Goal: Task Accomplishment & Management: Use online tool/utility

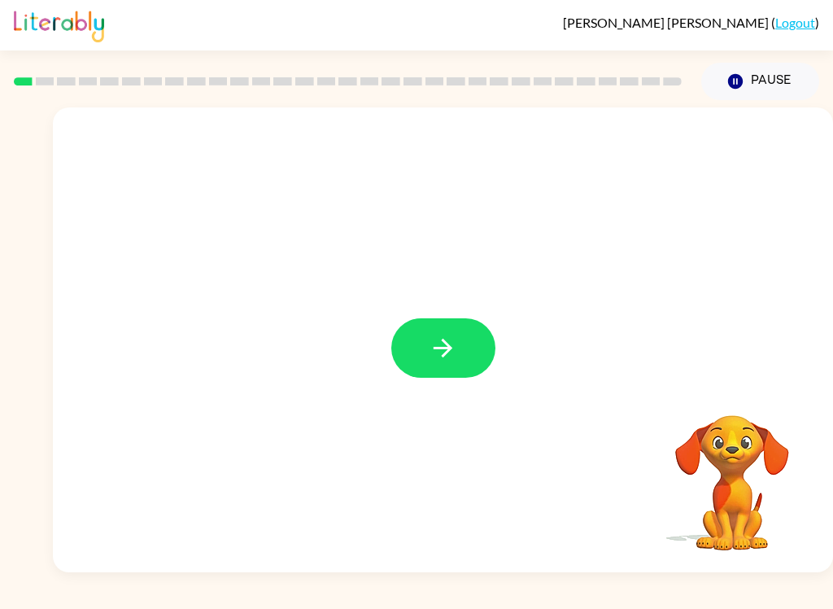
click at [439, 342] on icon "button" at bounding box center [443, 348] width 28 height 28
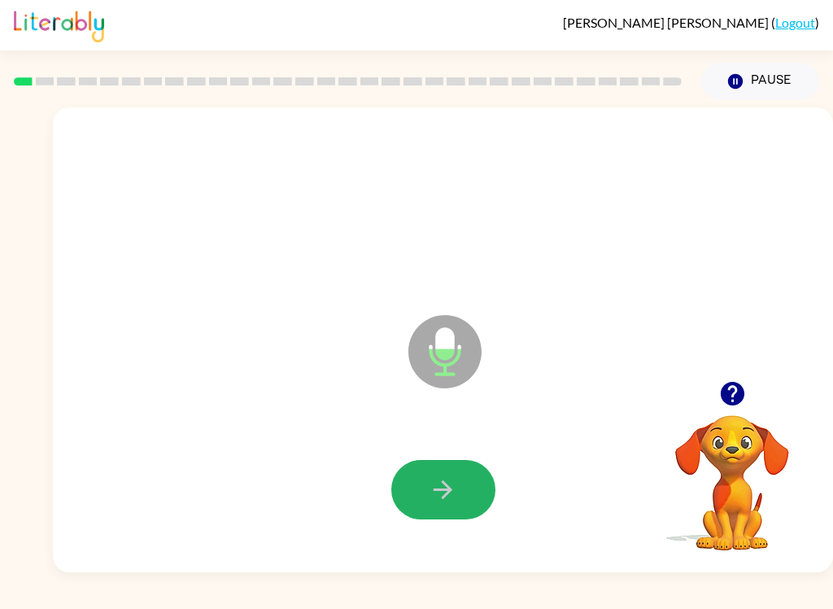
click at [452, 472] on button "button" at bounding box center [443, 489] width 104 height 59
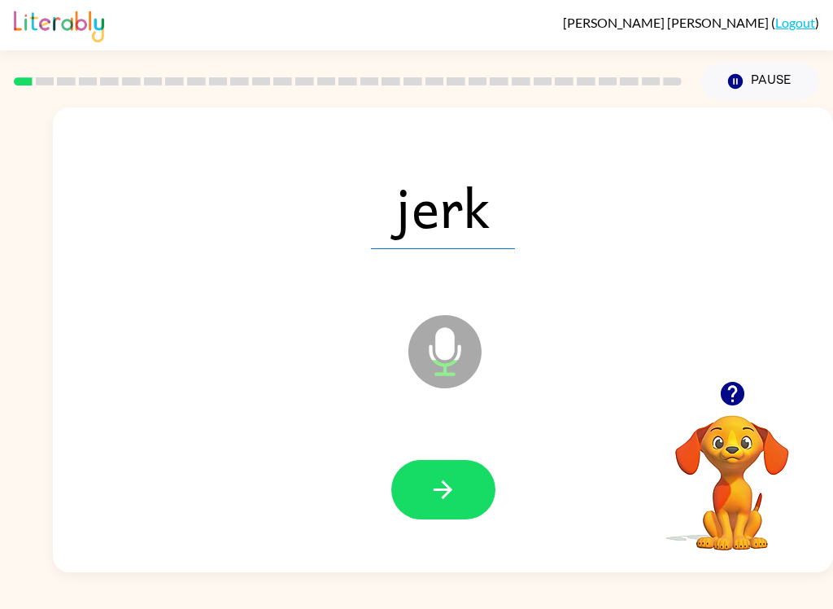
click at [422, 470] on button "button" at bounding box center [443, 489] width 104 height 59
click at [431, 484] on icon "button" at bounding box center [443, 489] width 28 height 28
click at [445, 492] on icon "button" at bounding box center [443, 489] width 28 height 28
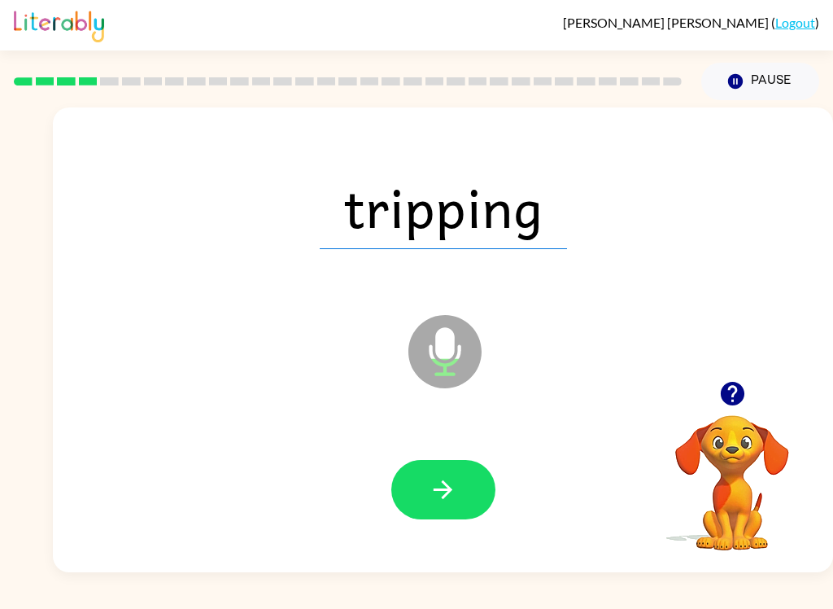
click at [426, 456] on div at bounding box center [443, 489] width 748 height 133
click at [409, 502] on button "button" at bounding box center [443, 489] width 104 height 59
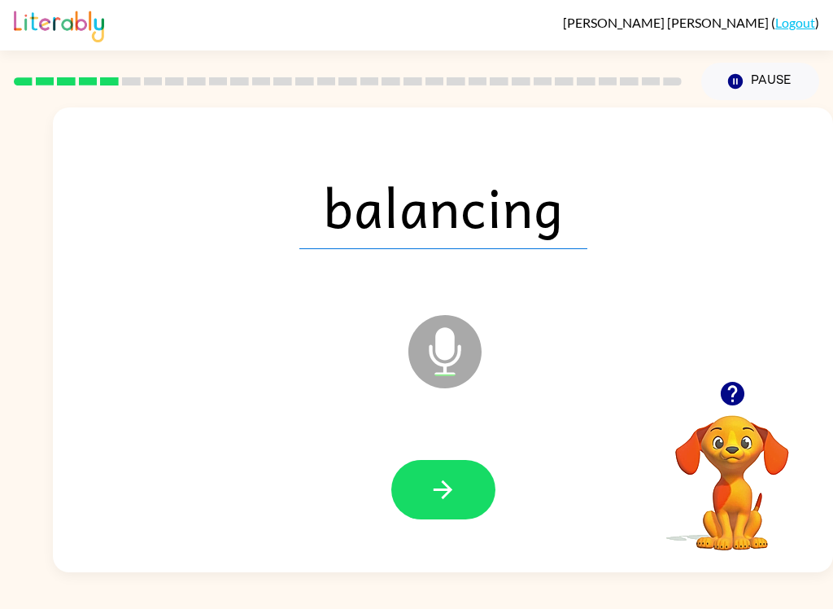
click at [421, 483] on button "button" at bounding box center [443, 489] width 104 height 59
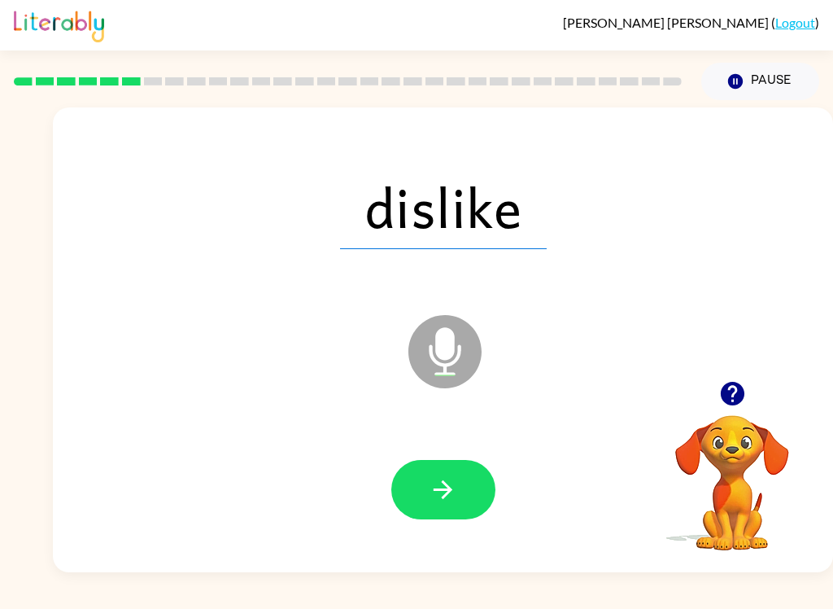
click at [418, 501] on button "button" at bounding box center [443, 489] width 104 height 59
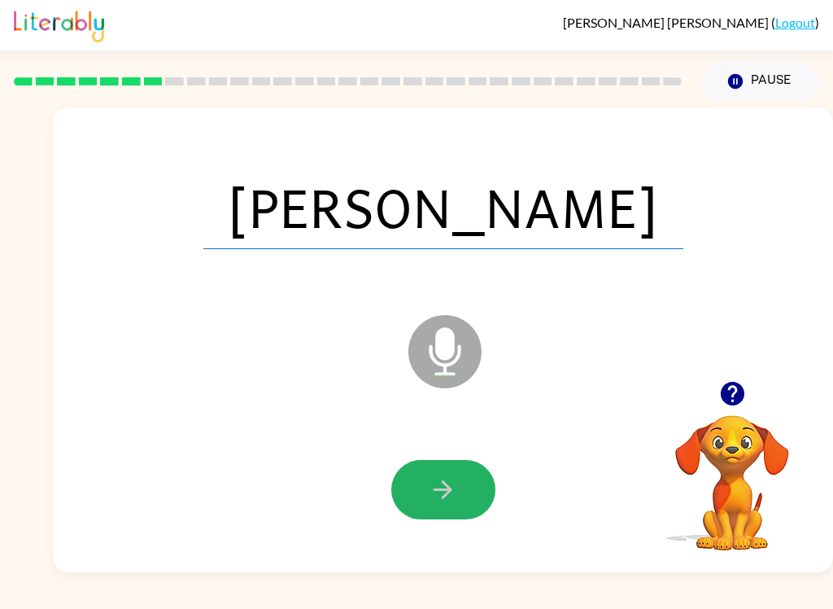
click at [445, 485] on icon "button" at bounding box center [443, 489] width 19 height 19
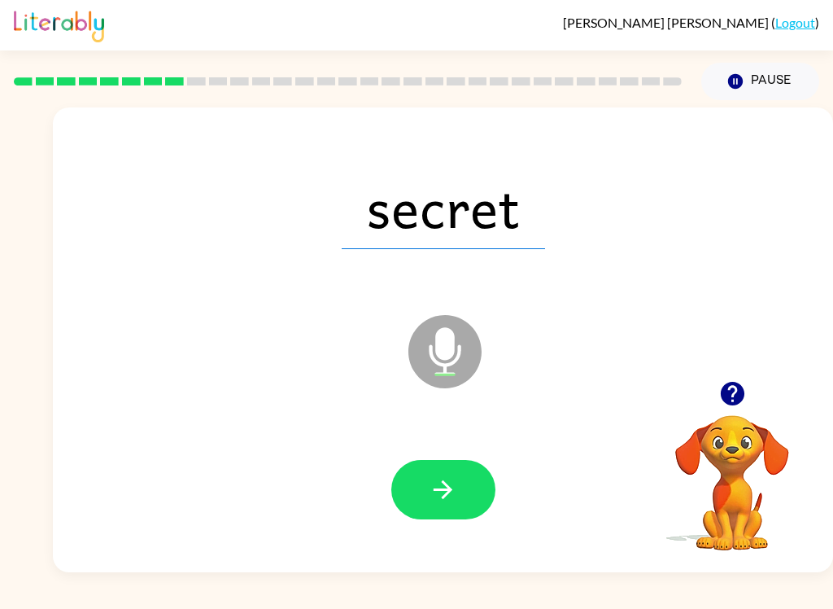
click at [423, 517] on button "button" at bounding box center [443, 489] width 104 height 59
click at [439, 511] on button "button" at bounding box center [443, 489] width 104 height 59
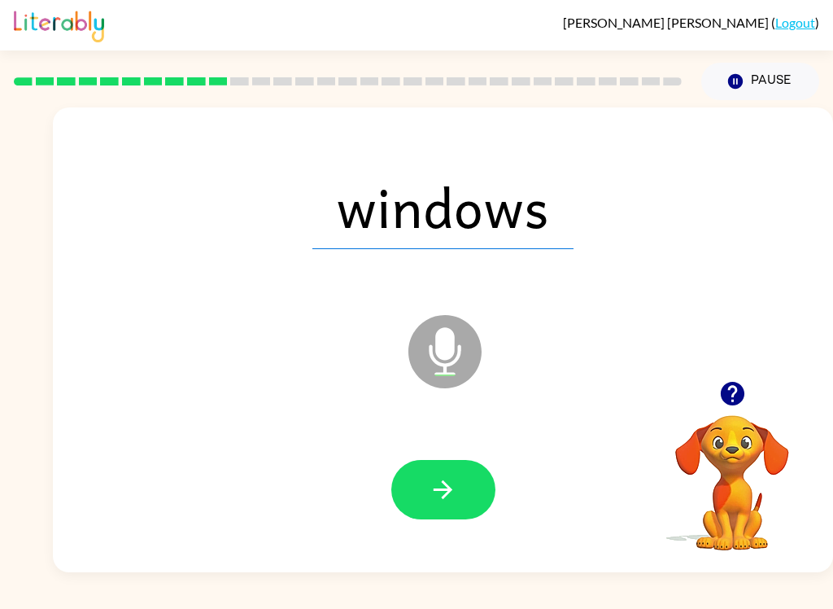
click at [429, 501] on icon "button" at bounding box center [443, 489] width 28 height 28
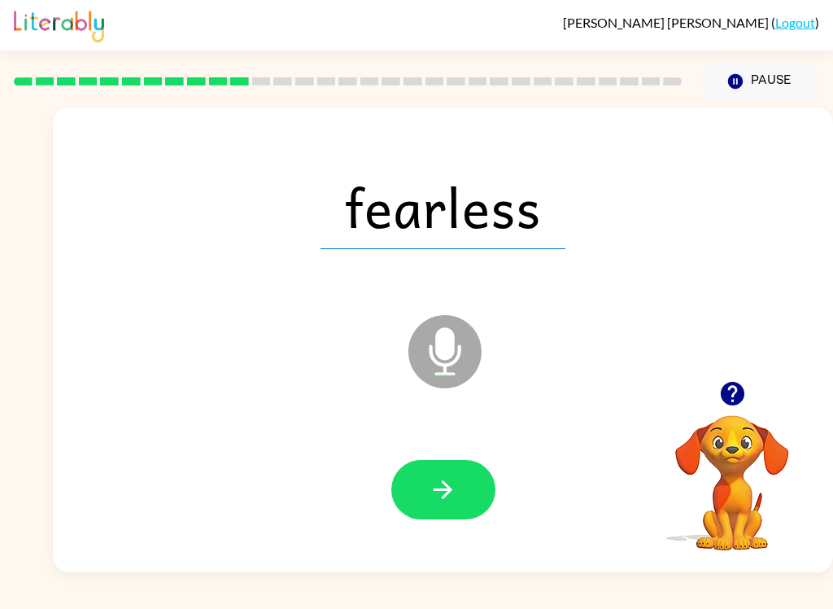
click at [404, 500] on button "button" at bounding box center [443, 489] width 104 height 59
click at [444, 517] on button "button" at bounding box center [443, 489] width 104 height 59
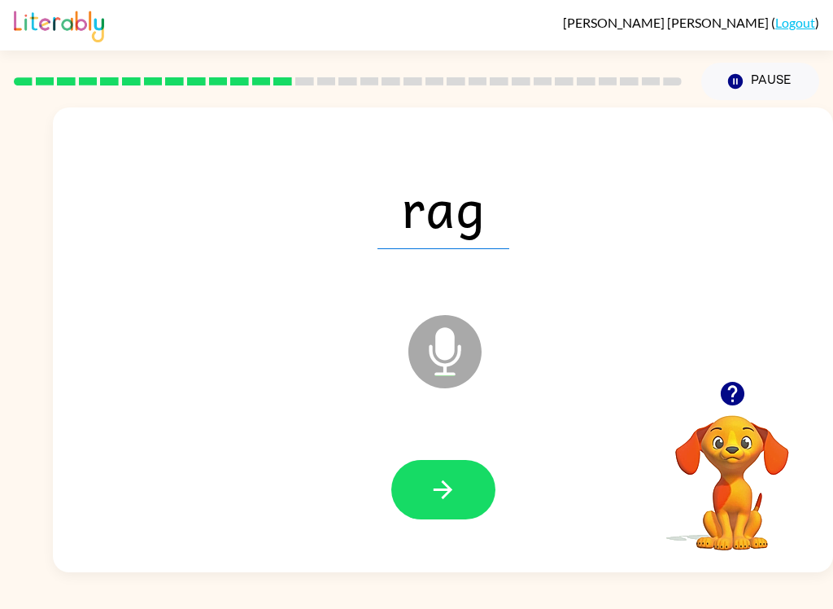
click at [406, 512] on button "button" at bounding box center [443, 489] width 104 height 59
click at [440, 505] on button "button" at bounding box center [443, 489] width 104 height 59
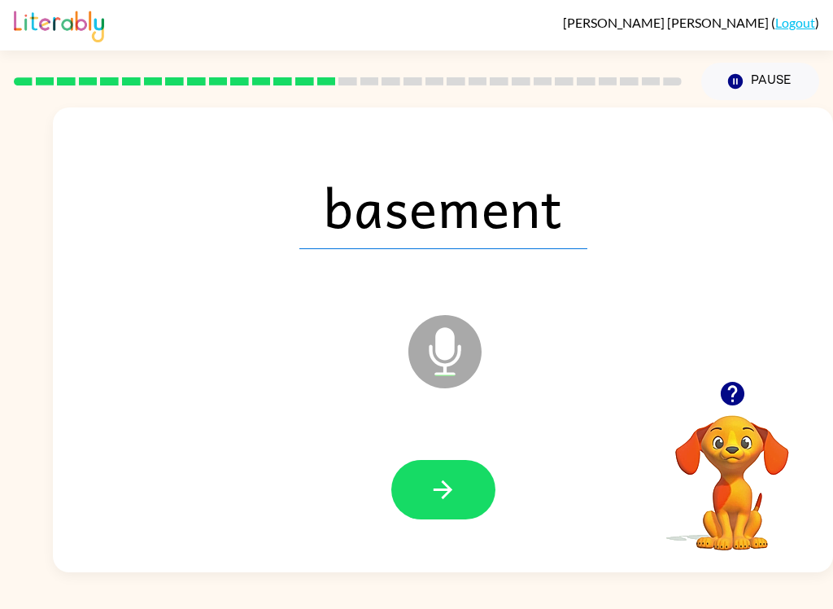
click at [425, 485] on button "button" at bounding box center [443, 489] width 104 height 59
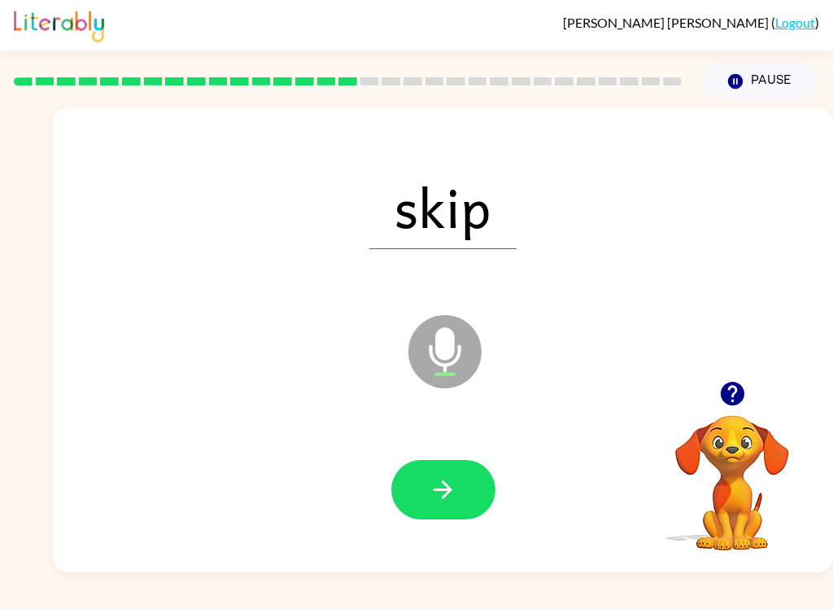
click at [439, 496] on icon "button" at bounding box center [443, 489] width 28 height 28
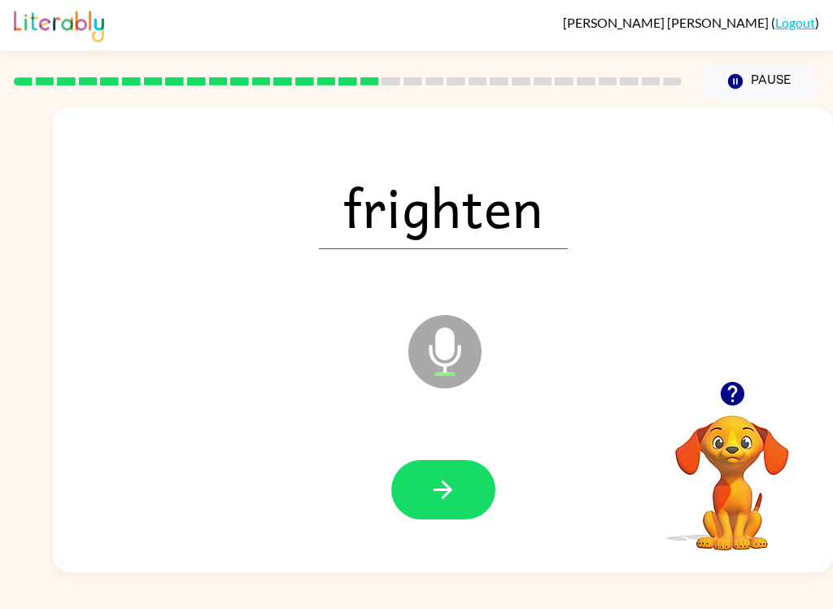
click at [409, 485] on button "button" at bounding box center [443, 489] width 104 height 59
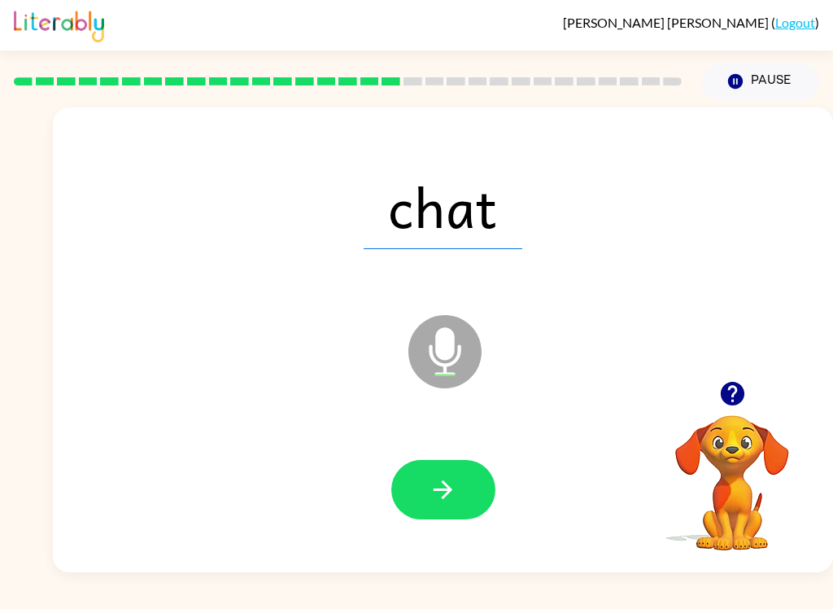
click at [413, 500] on button "button" at bounding box center [443, 489] width 104 height 59
click at [440, 479] on icon "button" at bounding box center [443, 489] width 28 height 28
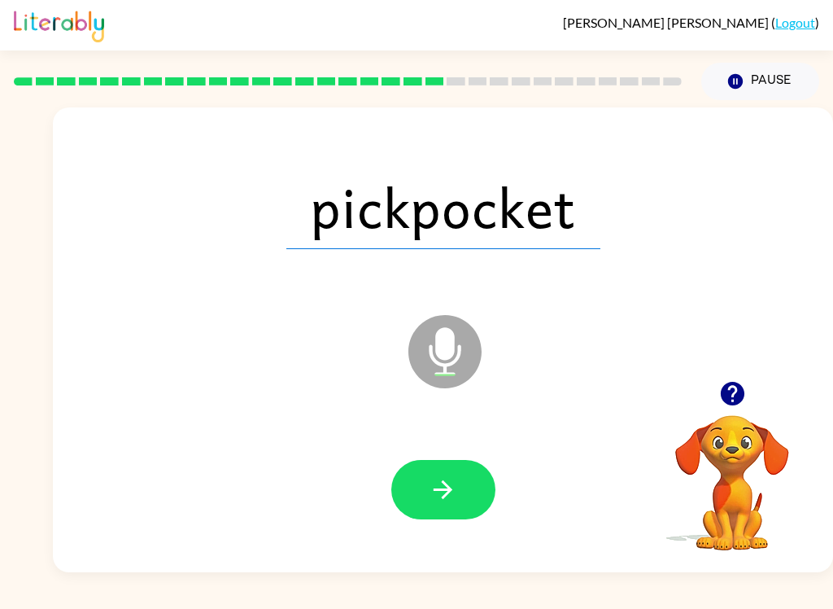
click at [417, 483] on button "button" at bounding box center [443, 489] width 104 height 59
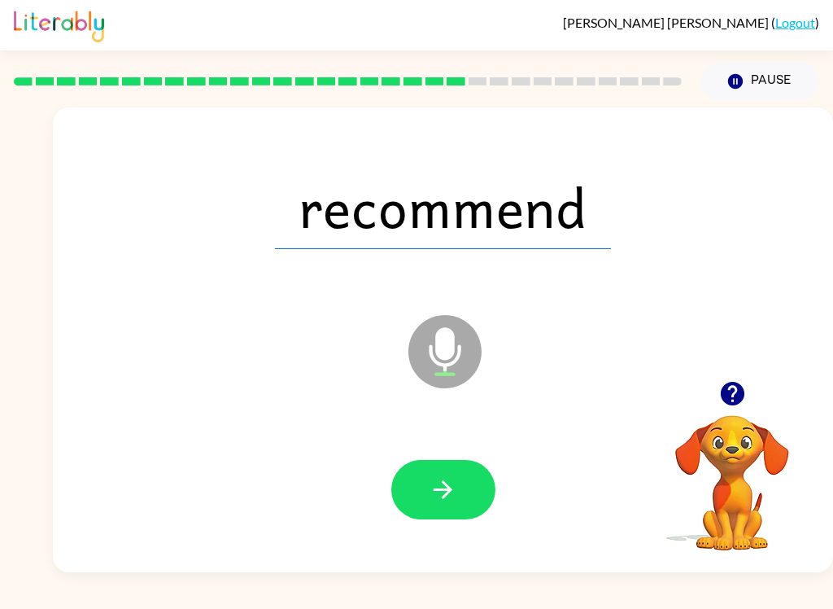
click at [425, 507] on button "button" at bounding box center [443, 489] width 104 height 59
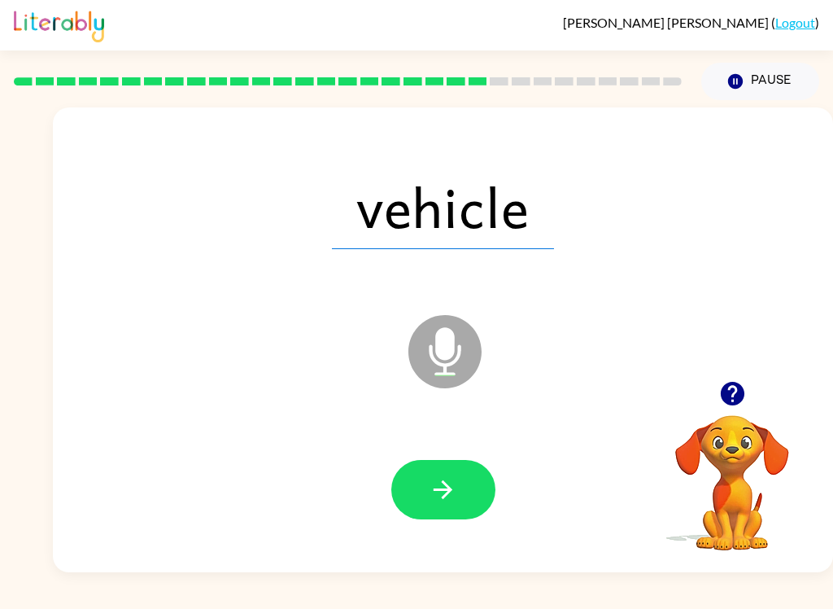
click at [407, 492] on button "button" at bounding box center [443, 489] width 104 height 59
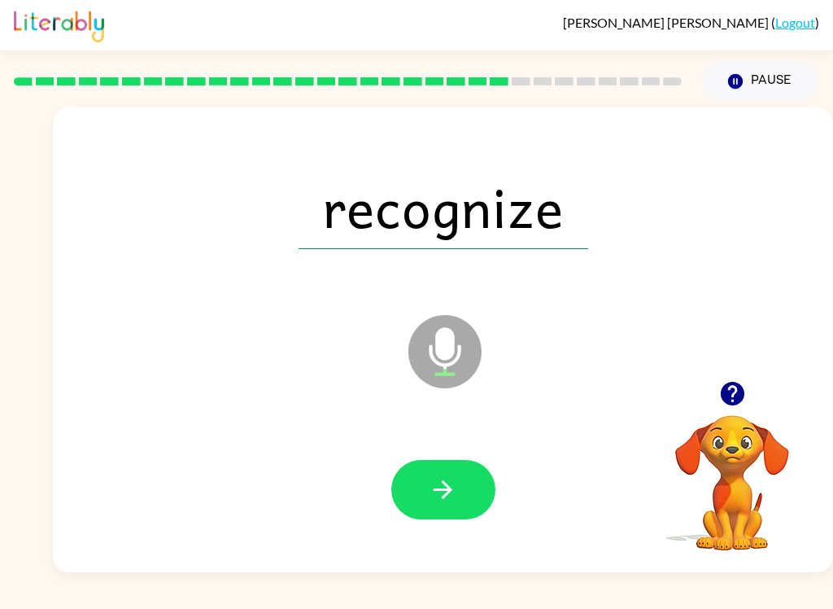
click at [400, 467] on button "button" at bounding box center [443, 489] width 104 height 59
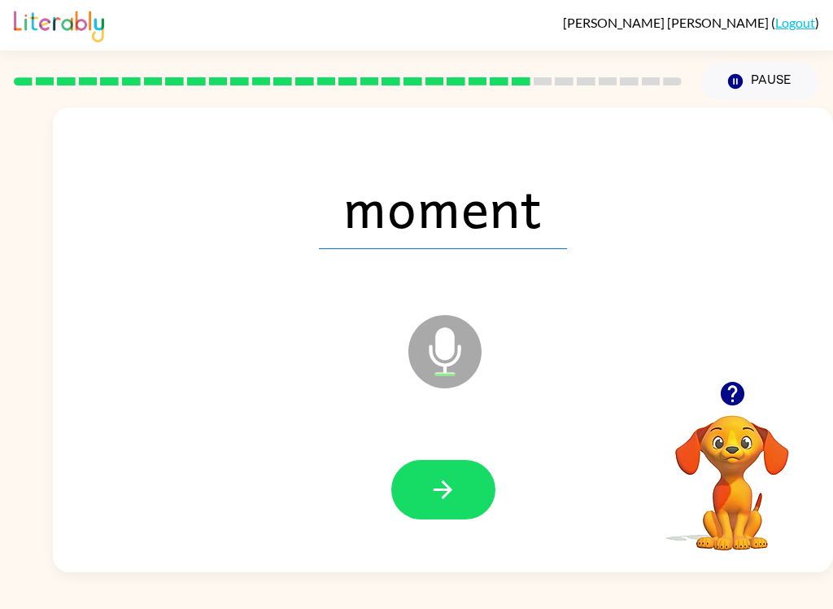
click at [401, 509] on button "button" at bounding box center [443, 489] width 104 height 59
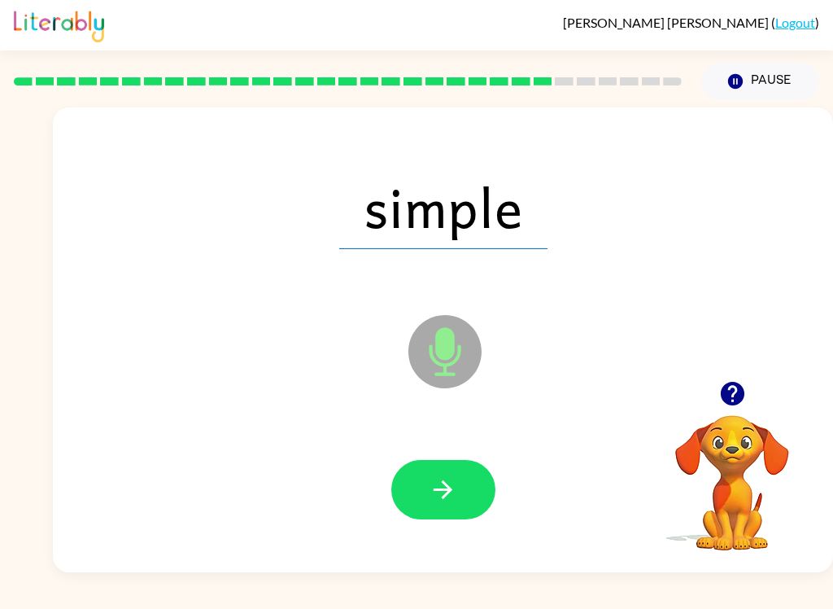
click at [420, 502] on button "button" at bounding box center [443, 489] width 104 height 59
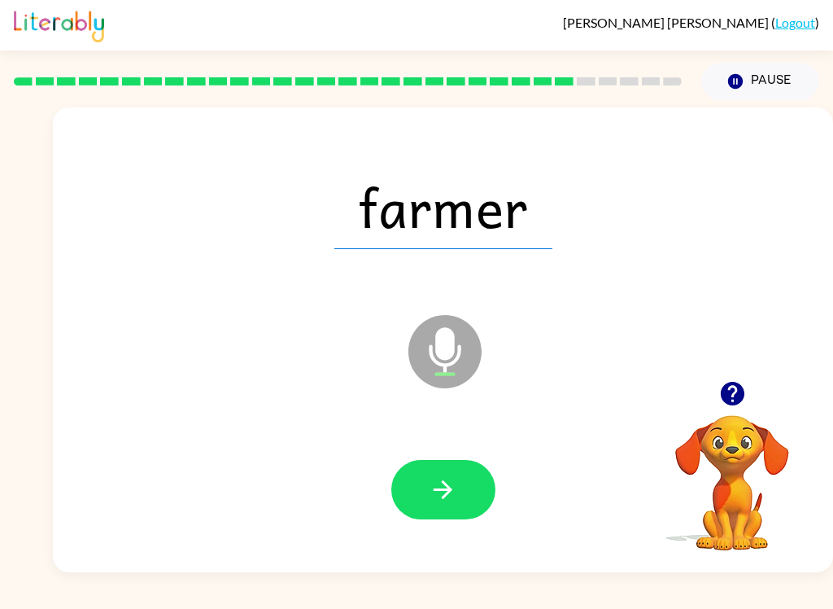
click at [425, 488] on button "button" at bounding box center [443, 489] width 104 height 59
click at [440, 518] on button "button" at bounding box center [443, 489] width 104 height 59
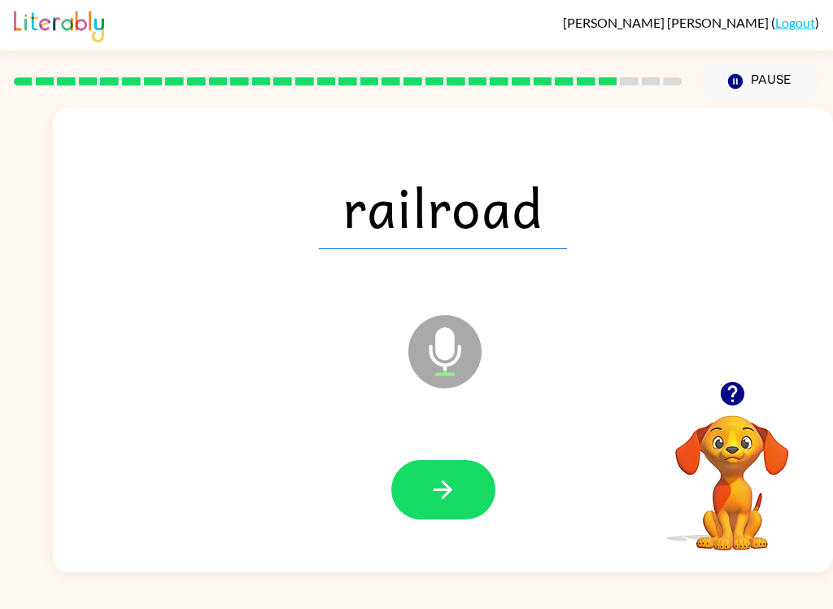
click at [431, 495] on icon "button" at bounding box center [443, 489] width 28 height 28
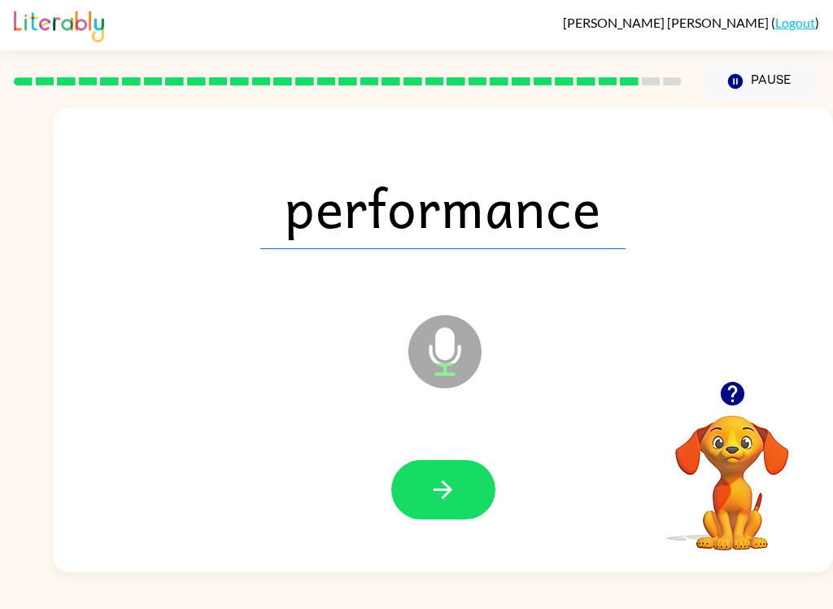
click at [421, 510] on button "button" at bounding box center [443, 489] width 104 height 59
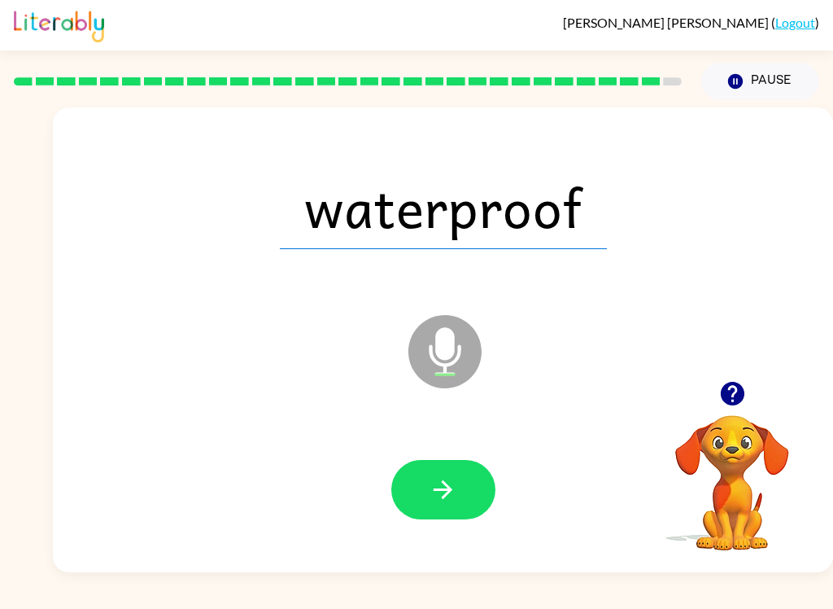
click at [417, 518] on button "button" at bounding box center [443, 489] width 104 height 59
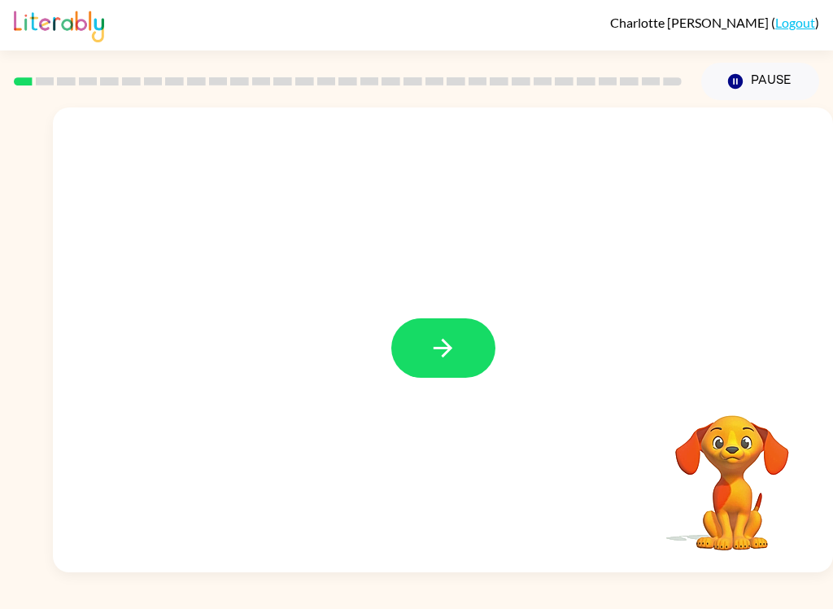
click at [443, 357] on icon "button" at bounding box center [443, 348] width 19 height 19
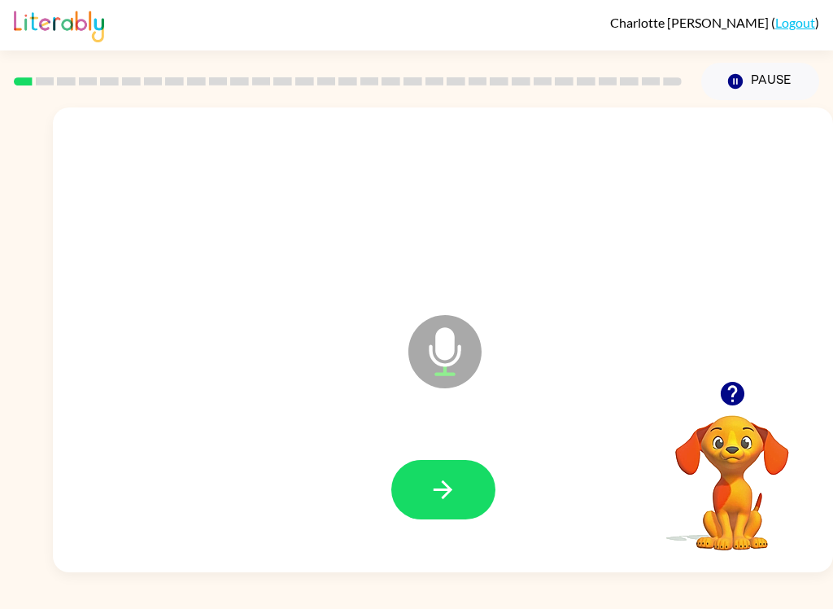
click at [440, 483] on icon "button" at bounding box center [443, 489] width 28 height 28
click at [425, 492] on button "button" at bounding box center [443, 489] width 104 height 59
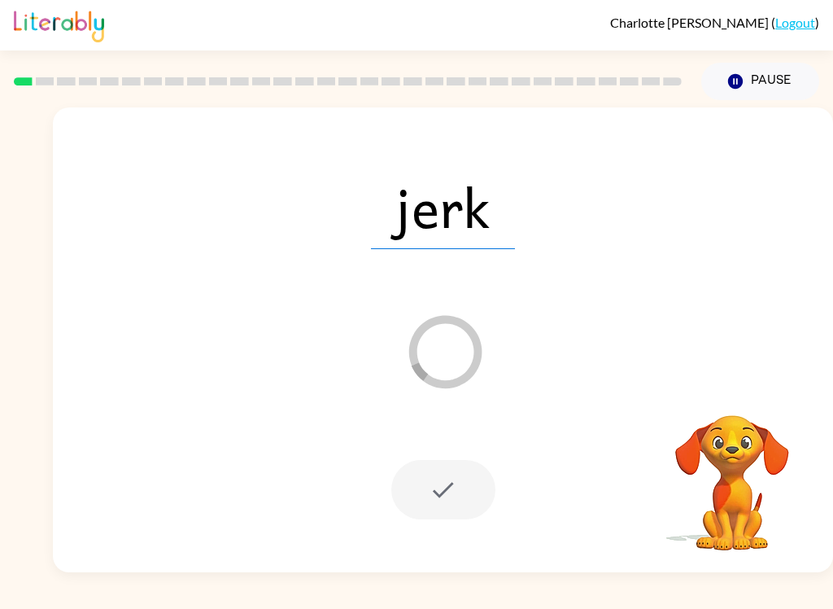
click at [203, 352] on div "jerk Loader Your response is being sent to our graders" at bounding box center [443, 339] width 780 height 465
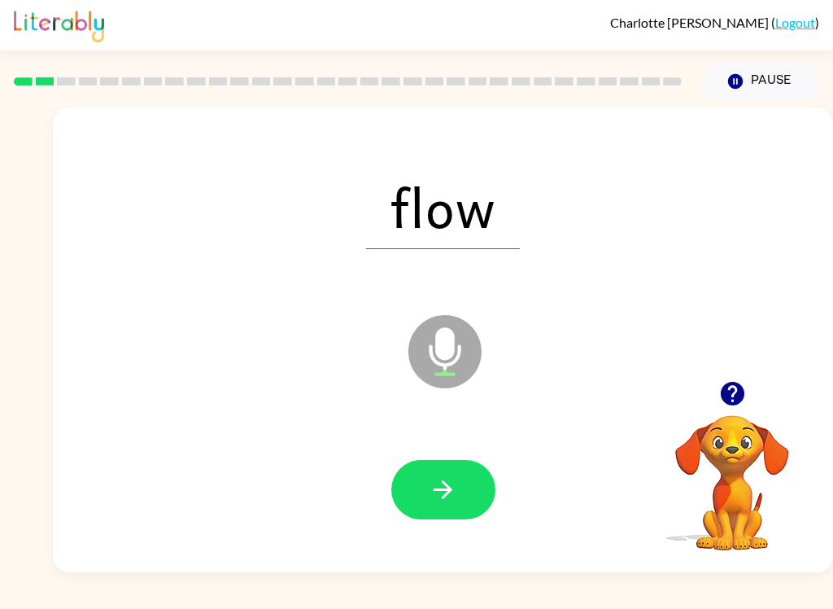
click at [486, 489] on button "button" at bounding box center [443, 489] width 104 height 59
click at [441, 512] on button "button" at bounding box center [443, 489] width 104 height 59
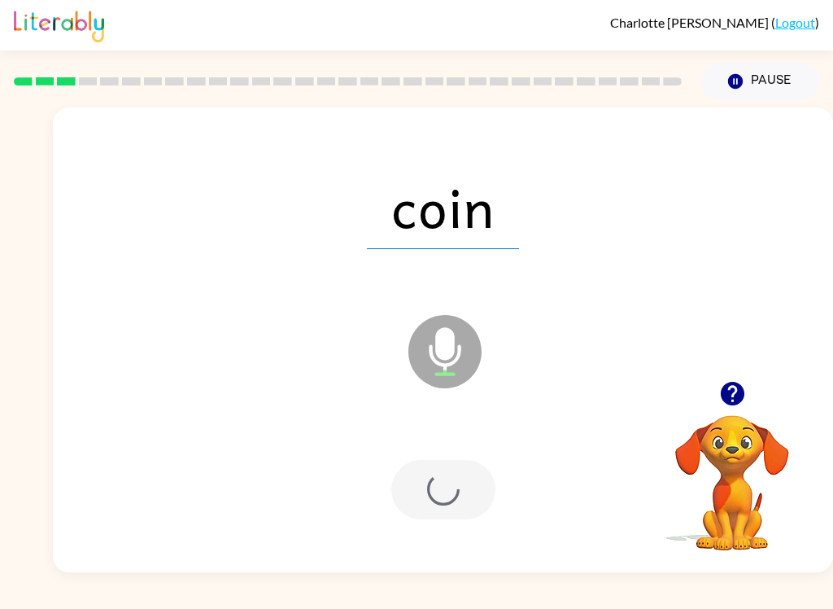
click at [448, 496] on div at bounding box center [443, 489] width 104 height 59
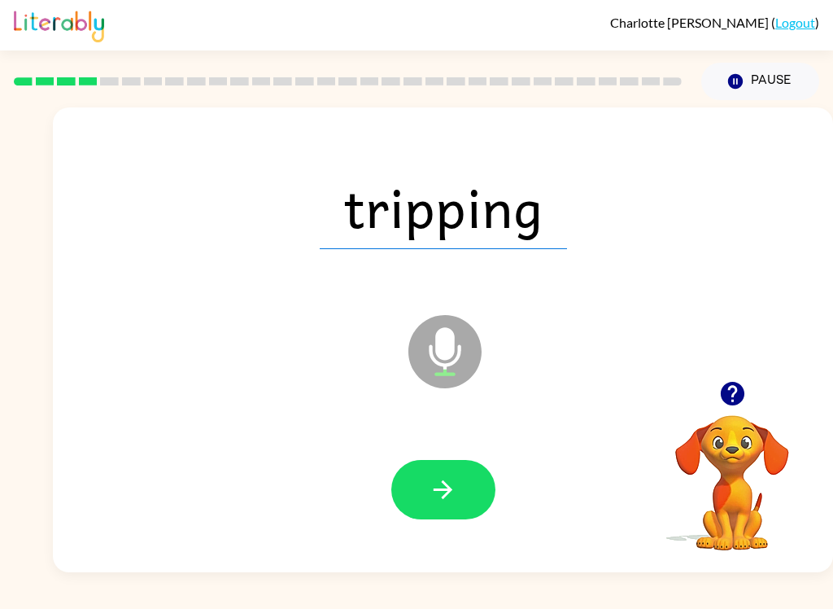
click at [439, 487] on icon "button" at bounding box center [443, 489] width 28 height 28
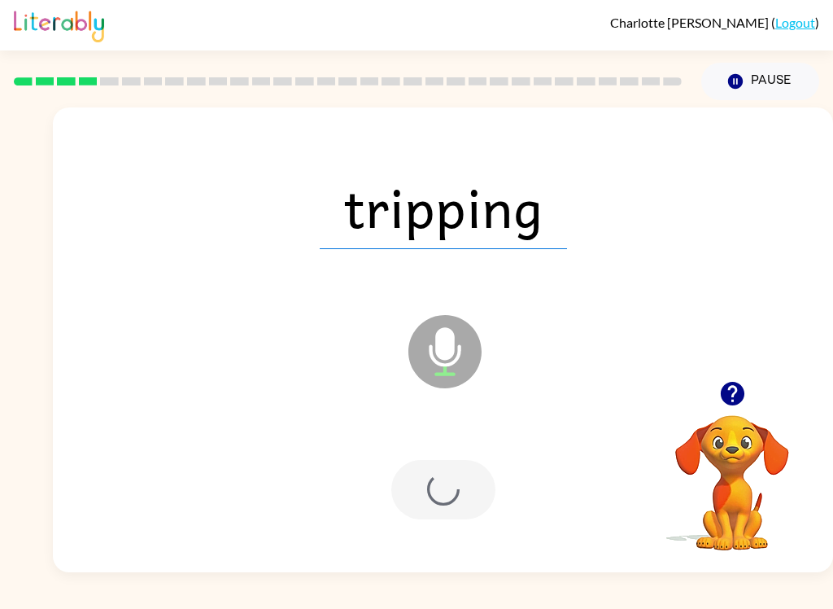
click at [452, 491] on div at bounding box center [443, 489] width 104 height 59
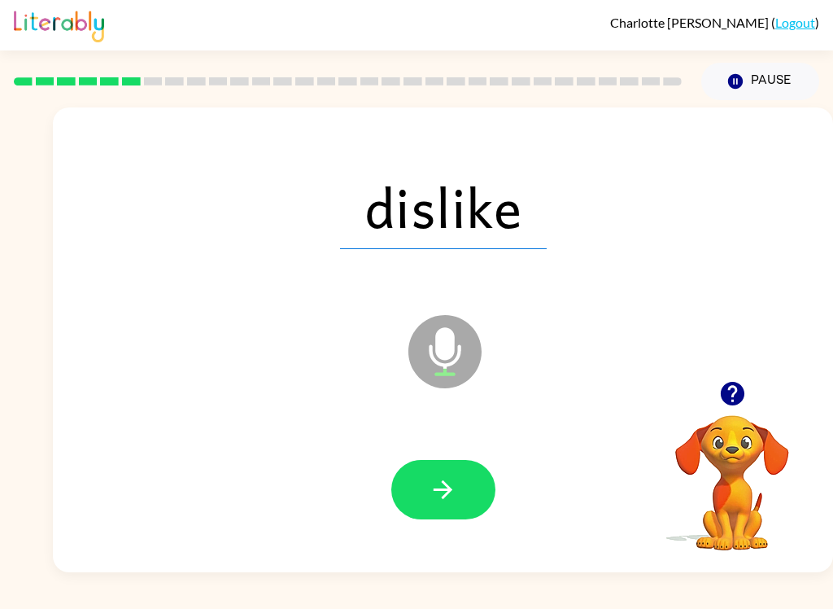
click at [430, 511] on button "button" at bounding box center [443, 489] width 104 height 59
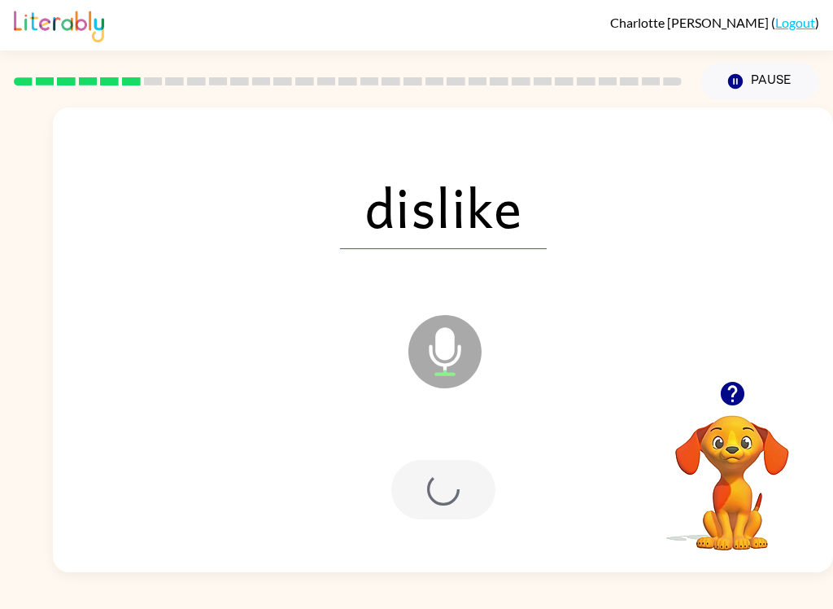
click at [430, 511] on div at bounding box center [443, 489] width 104 height 59
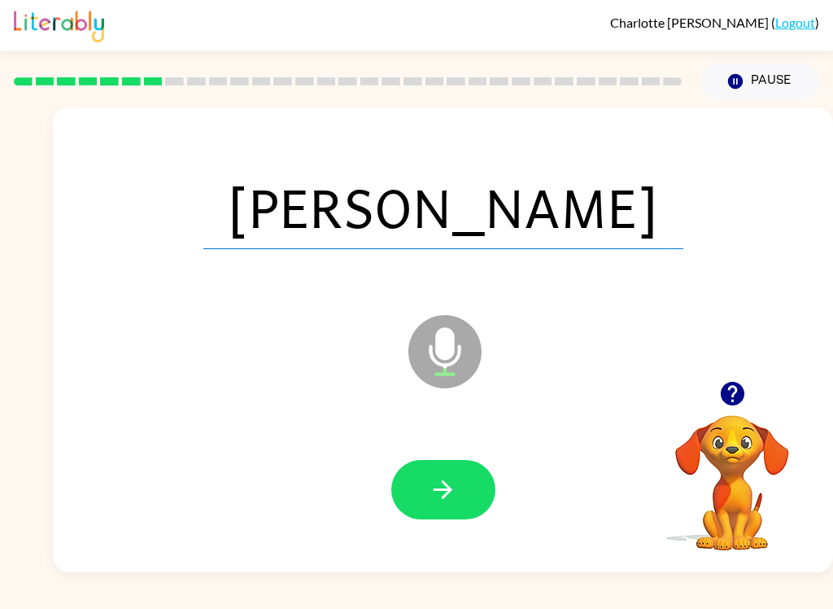
click at [455, 495] on icon "button" at bounding box center [443, 489] width 28 height 28
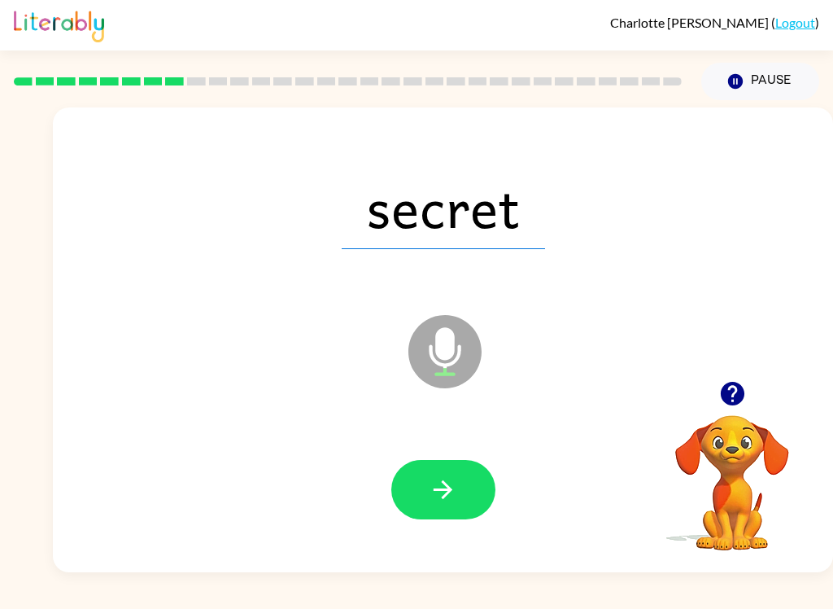
click at [457, 498] on icon "button" at bounding box center [443, 489] width 28 height 28
click at [465, 490] on button "button" at bounding box center [443, 489] width 104 height 59
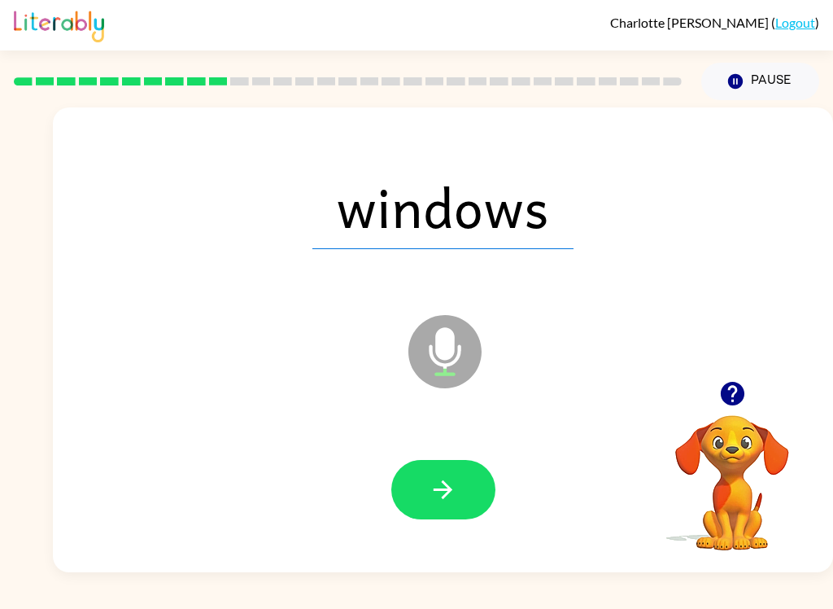
click at [450, 483] on icon "button" at bounding box center [443, 489] width 28 height 28
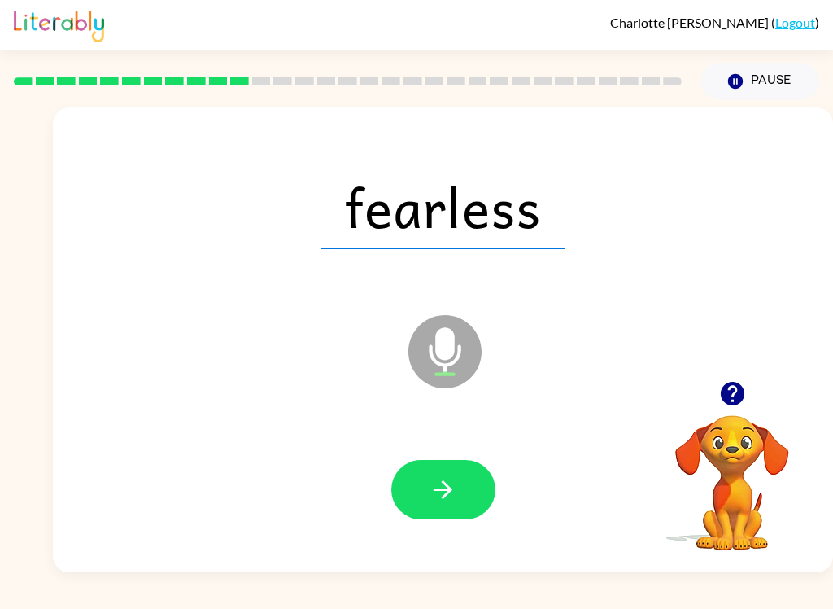
click at [443, 505] on button "button" at bounding box center [443, 489] width 104 height 59
click at [454, 487] on icon "button" at bounding box center [443, 489] width 28 height 28
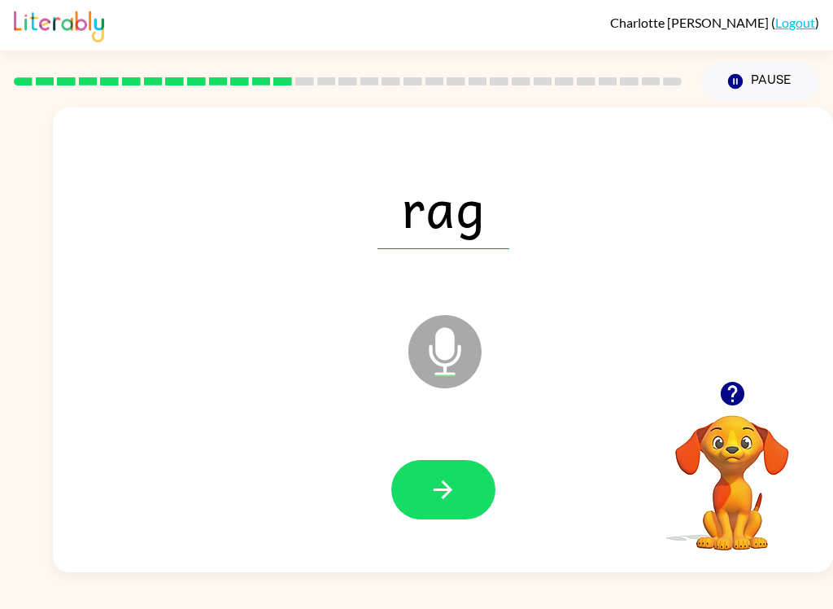
click at [432, 509] on button "button" at bounding box center [443, 489] width 104 height 59
click at [447, 505] on button "button" at bounding box center [443, 489] width 104 height 59
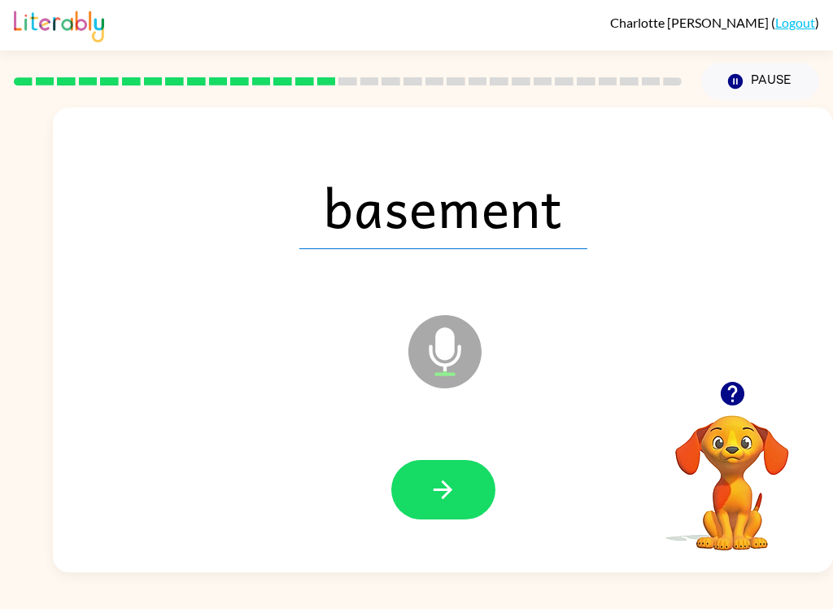
click at [457, 500] on icon "button" at bounding box center [443, 489] width 28 height 28
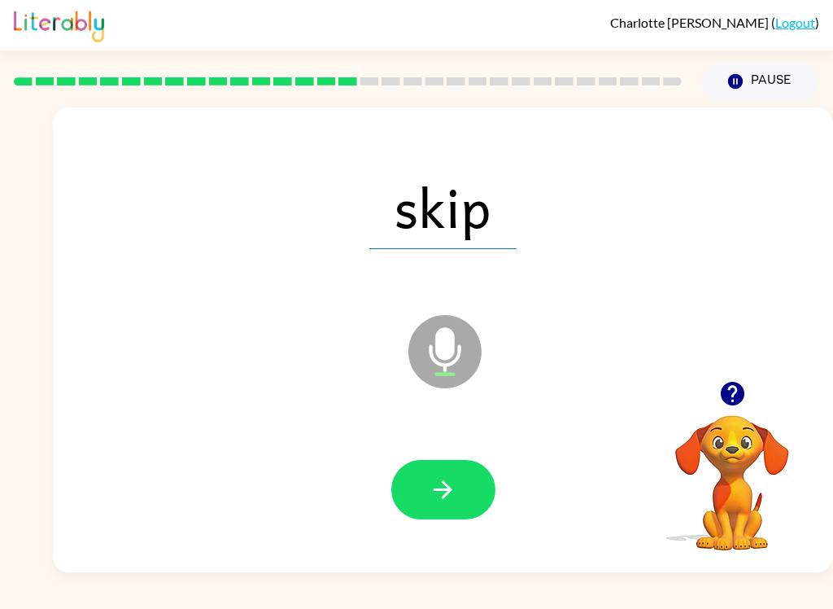
click at [429, 509] on button "button" at bounding box center [443, 489] width 104 height 59
click at [449, 493] on icon "button" at bounding box center [443, 489] width 19 height 19
click at [440, 500] on icon "button" at bounding box center [443, 489] width 28 height 28
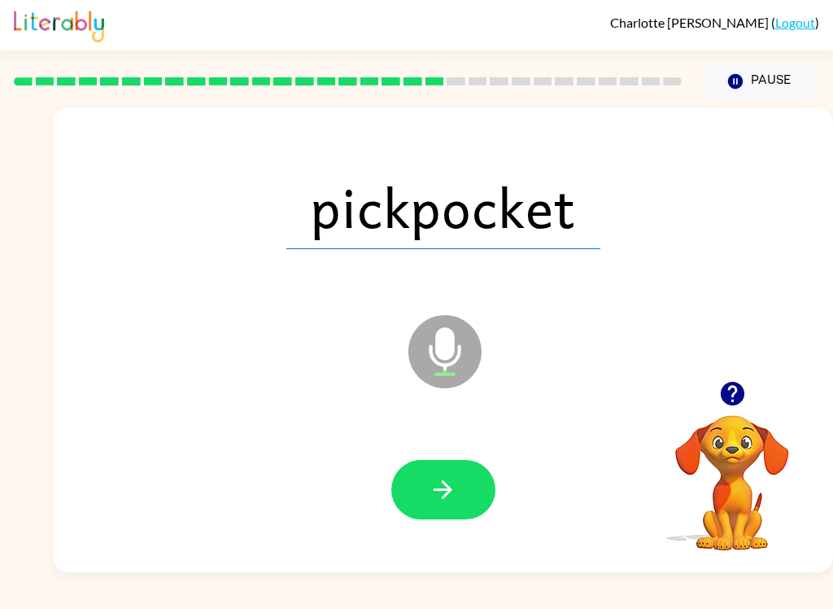
click at [458, 498] on button "button" at bounding box center [443, 489] width 104 height 59
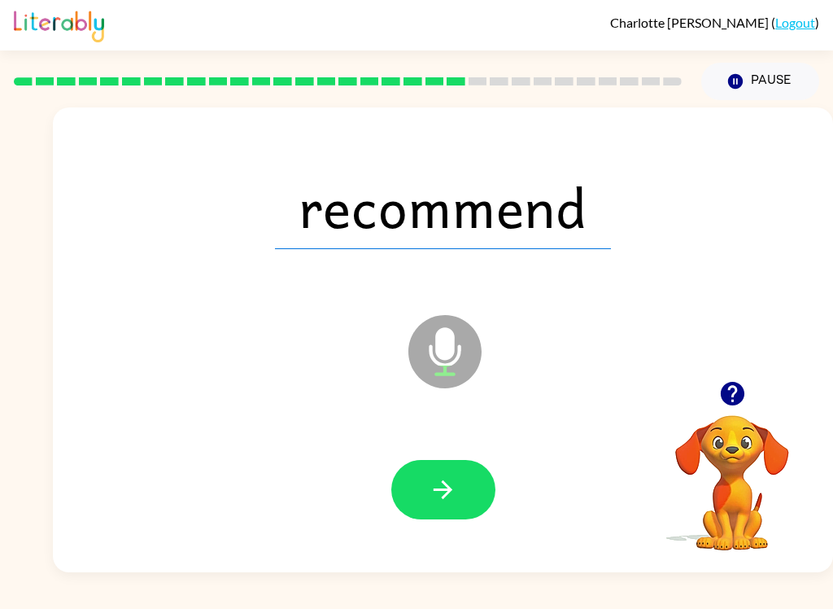
click at [434, 518] on button "button" at bounding box center [443, 489] width 104 height 59
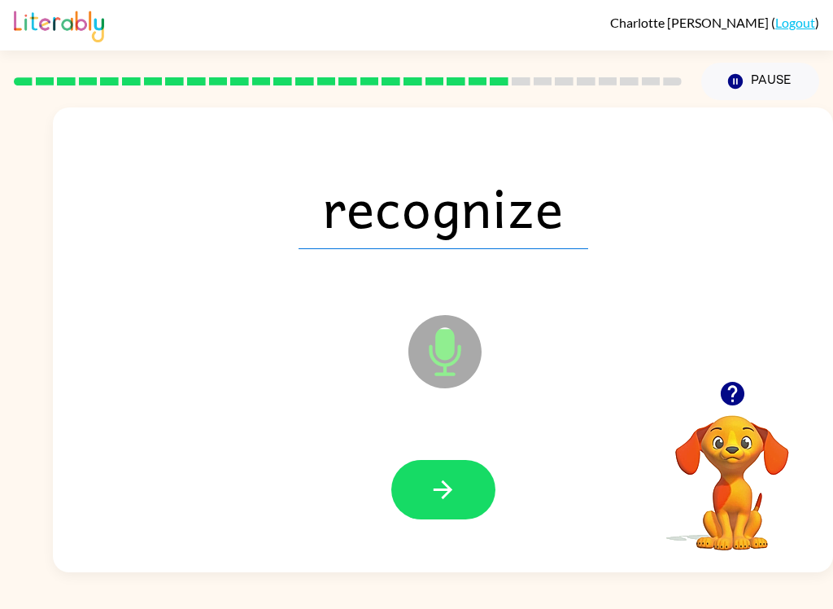
click at [453, 493] on icon "button" at bounding box center [443, 489] width 28 height 28
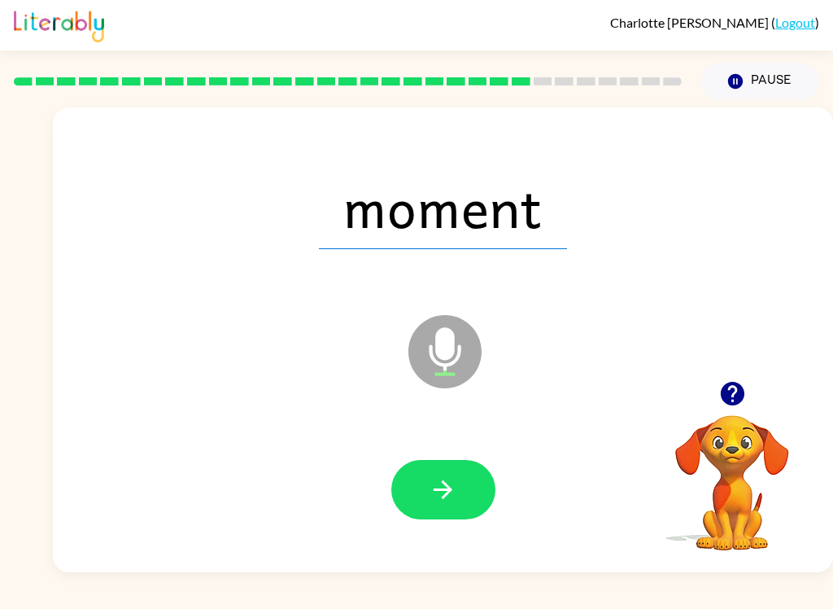
click at [428, 504] on button "button" at bounding box center [443, 489] width 104 height 59
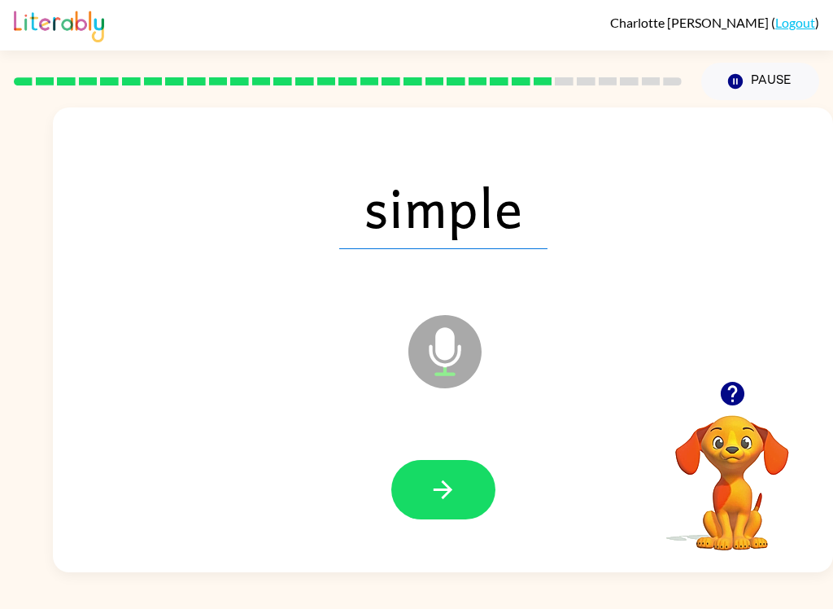
click at [464, 504] on button "button" at bounding box center [443, 489] width 104 height 59
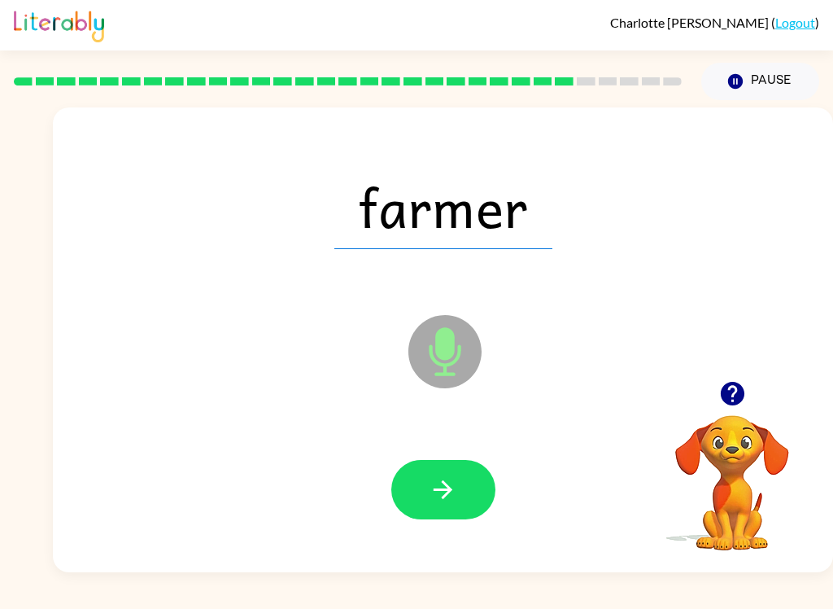
click at [425, 505] on button "button" at bounding box center [443, 489] width 104 height 59
click at [437, 511] on button "button" at bounding box center [443, 489] width 104 height 59
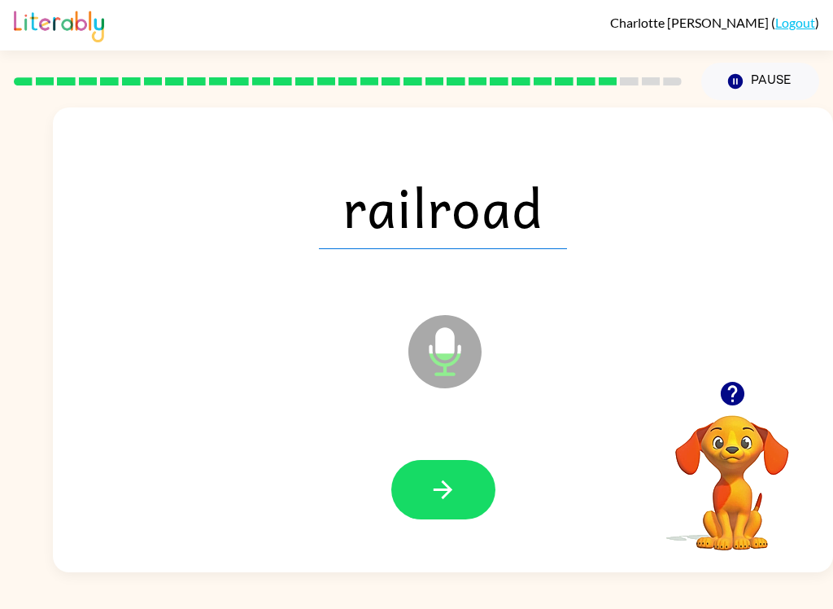
click at [430, 489] on icon "button" at bounding box center [443, 489] width 28 height 28
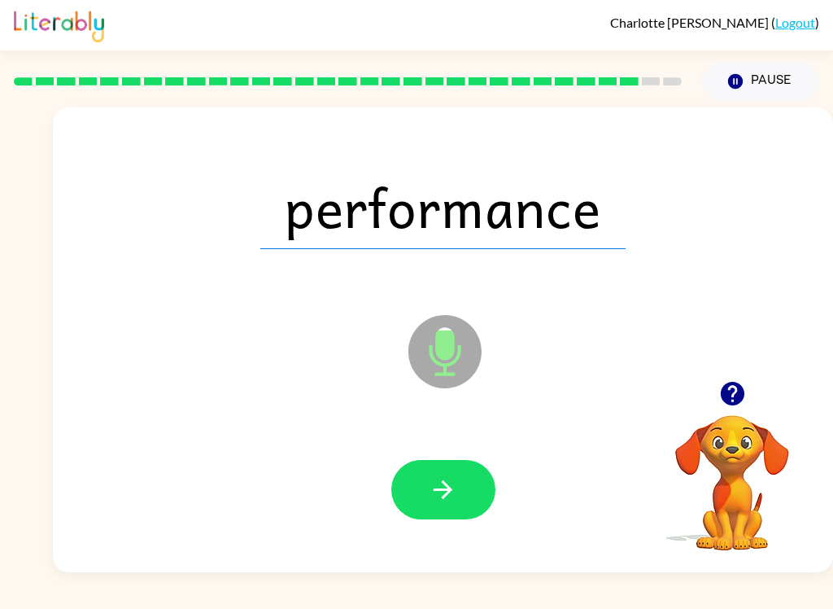
click at [468, 484] on button "button" at bounding box center [443, 489] width 104 height 59
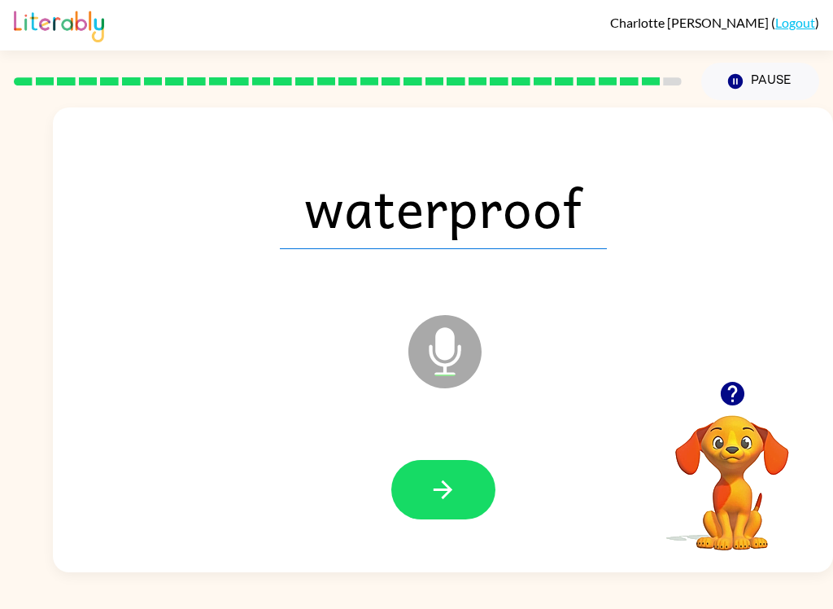
click at [463, 487] on button "button" at bounding box center [443, 489] width 104 height 59
